Goal: Transaction & Acquisition: Book appointment/travel/reservation

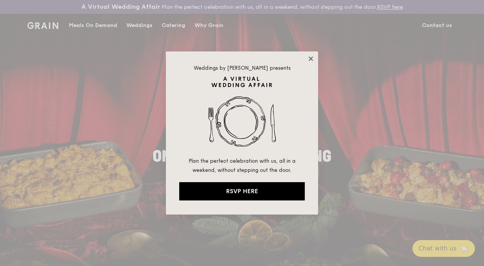
click at [312, 57] on icon at bounding box center [311, 58] width 4 height 4
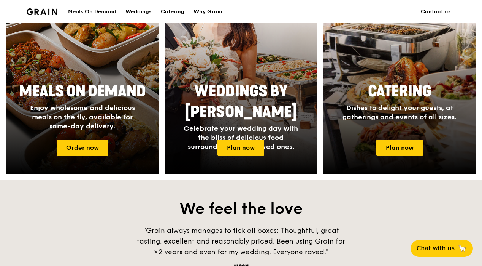
scroll to position [352, 0]
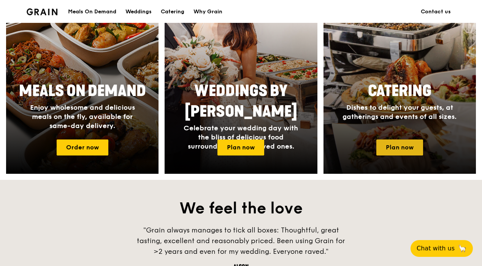
click at [395, 155] on link "Plan now" at bounding box center [400, 147] width 47 height 16
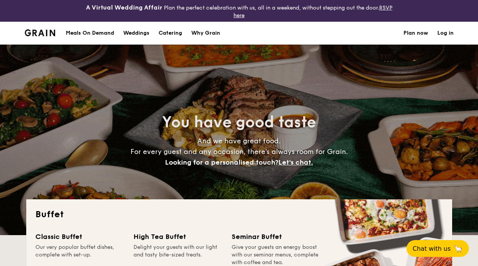
select select
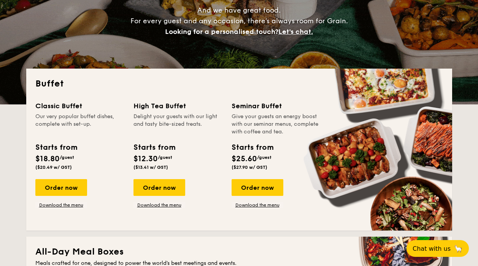
scroll to position [141, 0]
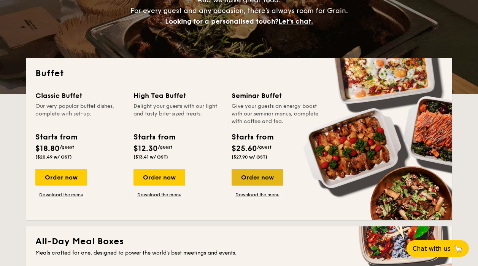
click at [253, 175] on div "Order now" at bounding box center [258, 177] width 52 height 17
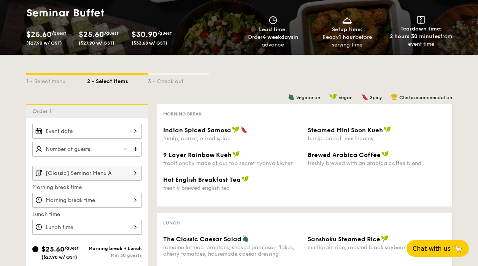
scroll to position [116, 0]
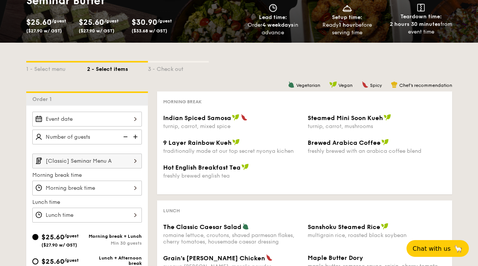
click at [97, 115] on input "Indian Spiced Samosa turnip, carrot, mixed spice" at bounding box center [87, 118] width 110 height 15
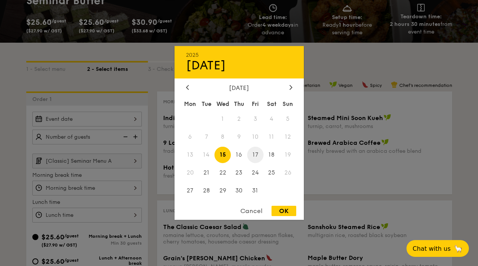
click at [256, 154] on span "17" at bounding box center [255, 154] width 16 height 16
click at [280, 215] on div "OK" at bounding box center [284, 210] width 25 height 10
type input "[DATE]"
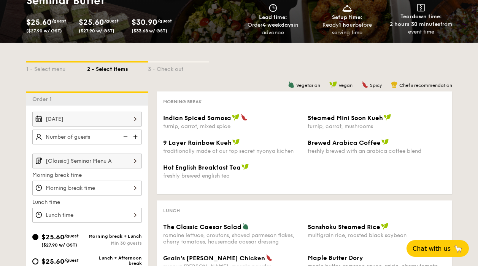
click at [80, 139] on input "text" at bounding box center [87, 136] width 110 height 15
type input "30 guests"
click at [86, 160] on input "[Classic] Seminar Menu A" at bounding box center [87, 160] width 110 height 15
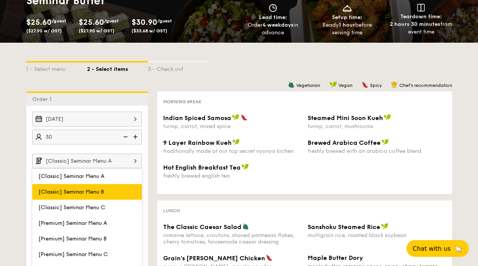
click at [92, 188] on span "[Classic] Seminar Menu B" at bounding box center [70, 191] width 65 height 6
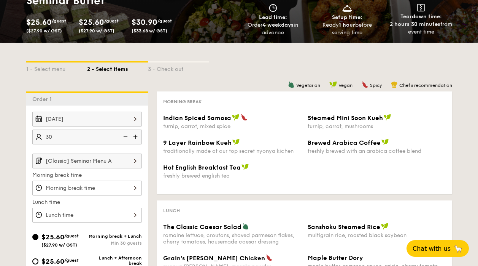
click at [95, 188] on input "Indian Spiced Samosa turnip, carrot, mixed spice" at bounding box center [87, 187] width 110 height 15
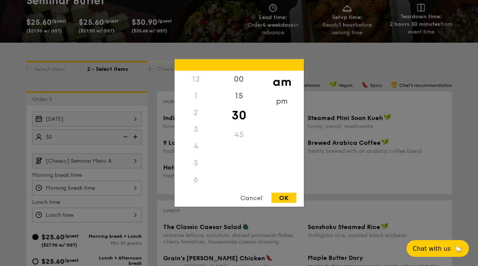
scroll to position [84, 0]
click at [103, 199] on div at bounding box center [239, 133] width 478 height 266
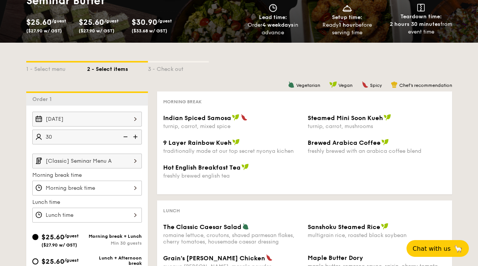
scroll to position [173, 0]
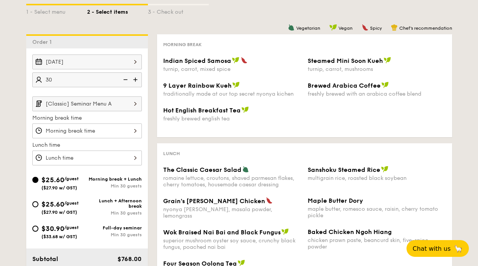
drag, startPoint x: 72, startPoint y: 206, endPoint x: 68, endPoint y: 206, distance: 3.8
click at [68, 206] on div "$25.60 /guest ($27.90 w/ GST)" at bounding box center [59, 207] width 37 height 16
click at [38, 206] on input "$25.60 /guest ($27.90 w/ GST) Lunch + Afternoon break Min 30 guests" at bounding box center [35, 204] width 6 height 6
radio input "true"
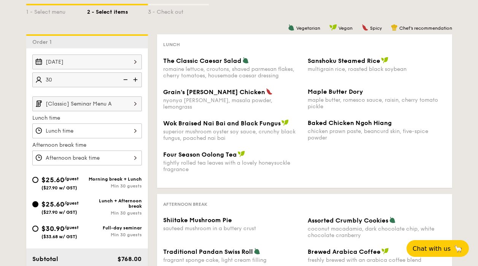
click at [105, 105] on input "[Classic] Seminar Menu A" at bounding box center [87, 103] width 110 height 15
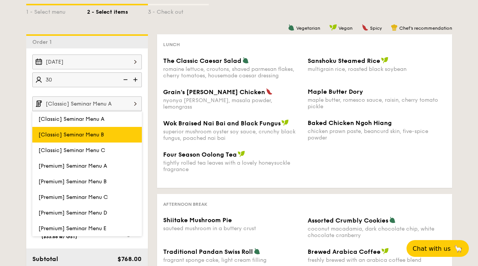
click at [102, 137] on span "[Classic] Seminar Menu B" at bounding box center [70, 134] width 65 height 6
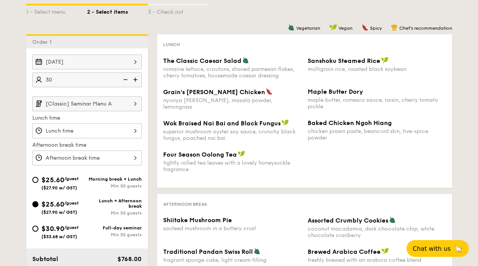
click at [104, 100] on input "[Classic] Seminar Menu A" at bounding box center [87, 103] width 110 height 15
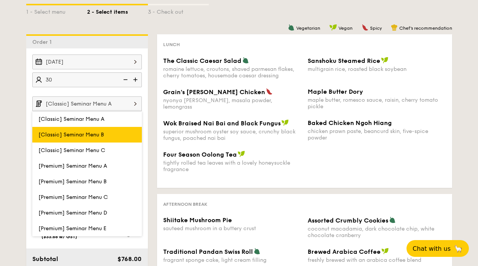
click at [97, 130] on label "[Classic] Seminar Menu B" at bounding box center [87, 135] width 110 height 16
click at [0, 0] on input "[Classic] Seminar Menu B" at bounding box center [0, 0] width 0 height 0
type input "[Classic] Seminar Menu B"
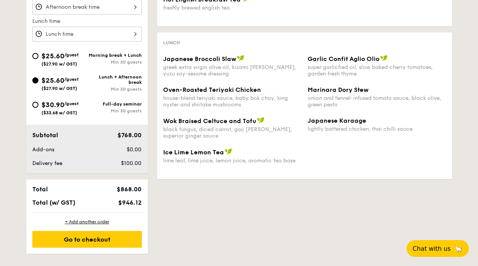
scroll to position [163, 0]
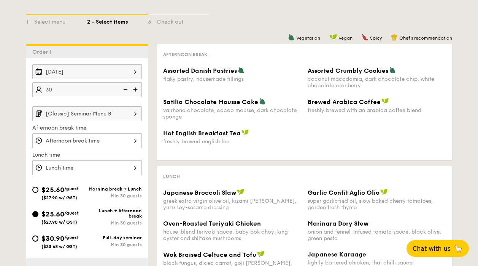
click at [137, 92] on img at bounding box center [135, 89] width 11 height 14
click at [125, 89] on img at bounding box center [124, 89] width 11 height 14
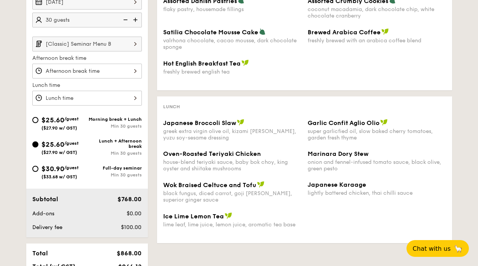
scroll to position [184, 0]
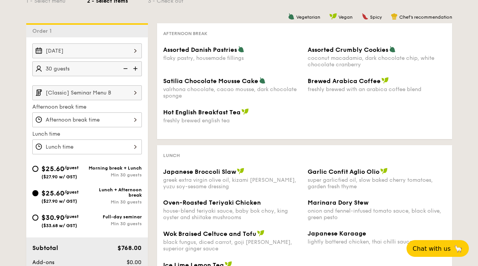
click at [135, 65] on img at bounding box center [135, 68] width 11 height 14
click at [125, 67] on img at bounding box center [124, 68] width 11 height 14
type input "30 guests"
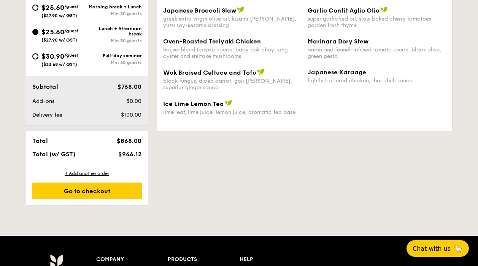
scroll to position [300, 0]
